Goal: Use online tool/utility: Use online tool/utility

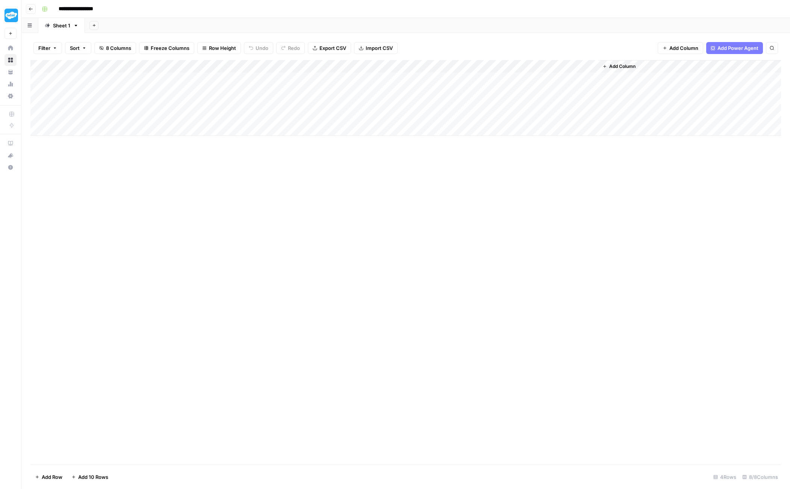
click at [87, 79] on div "Add Column" at bounding box center [405, 98] width 750 height 76
click at [104, 77] on div "Add Column" at bounding box center [405, 98] width 750 height 76
click at [104, 77] on body "**********" at bounding box center [395, 244] width 790 height 489
